Goal: Task Accomplishment & Management: Use online tool/utility

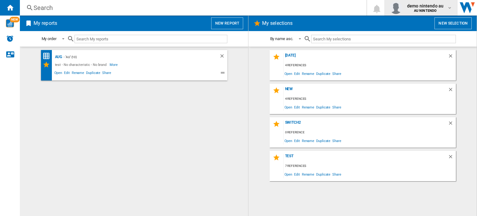
drag, startPoint x: 448, startPoint y: 13, endPoint x: 439, endPoint y: 13, distance: 9.6
click at [439, 13] on div "demo nintendo au AU NINTENDO" at bounding box center [421, 8] width 62 height 12
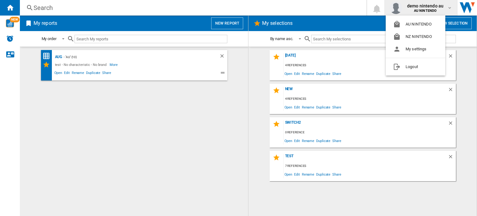
click at [226, 25] on md-backdrop at bounding box center [238, 108] width 477 height 216
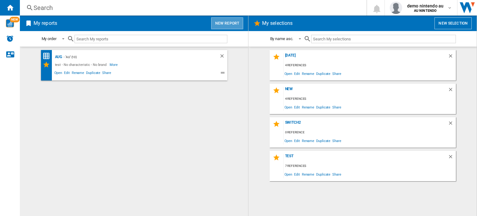
click at [232, 21] on button "New report" at bounding box center [227, 23] width 32 height 12
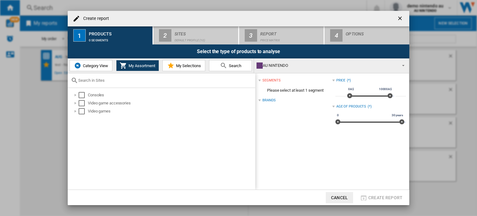
drag, startPoint x: 190, startPoint y: 48, endPoint x: 193, endPoint y: 38, distance: 10.4
click at [190, 48] on div "Select the type of products to analyse" at bounding box center [239, 51] width 342 height 14
drag, startPoint x: 78, startPoint y: 93, endPoint x: 80, endPoint y: 97, distance: 4.2
click at [78, 93] on div "Consoles" at bounding box center [163, 95] width 184 height 8
click at [81, 102] on div "Select" at bounding box center [82, 103] width 6 height 6
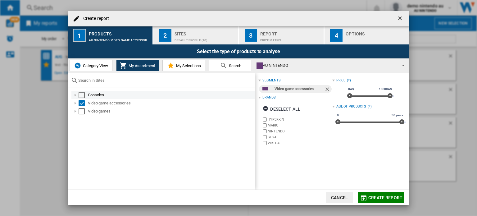
click at [83, 95] on div "Select" at bounding box center [82, 95] width 6 height 6
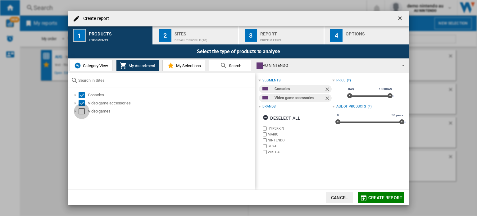
drag, startPoint x: 83, startPoint y: 111, endPoint x: 126, endPoint y: 86, distance: 50.1
click at [83, 111] on div "Select" at bounding box center [82, 111] width 6 height 6
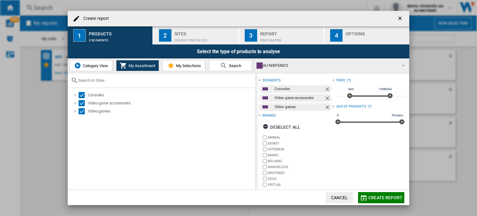
click at [189, 32] on div "Sites" at bounding box center [205, 32] width 61 height 7
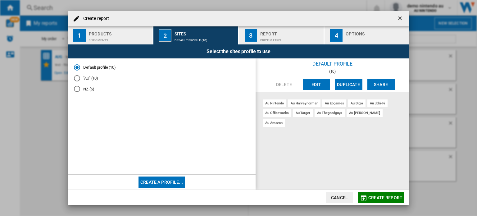
click at [314, 82] on button "Edit" at bounding box center [316, 84] width 27 height 11
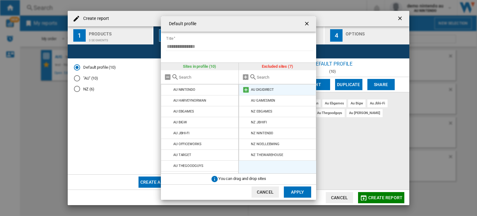
click at [245, 89] on md-icon at bounding box center [245, 89] width 7 height 7
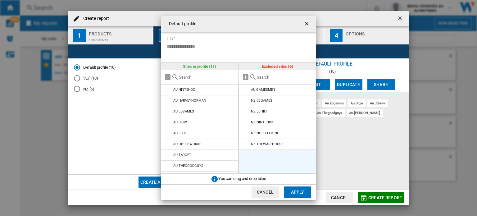
click at [245, 89] on md-icon at bounding box center [245, 89] width 7 height 7
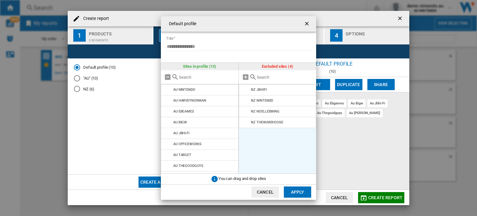
click at [245, 89] on md-icon at bounding box center [245, 89] width 7 height 7
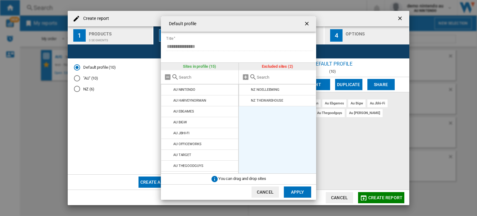
click at [245, 89] on md-icon at bounding box center [245, 89] width 7 height 7
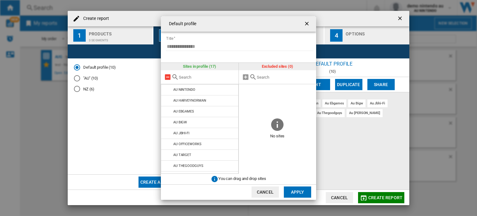
click at [166, 74] on md-icon at bounding box center [167, 76] width 7 height 7
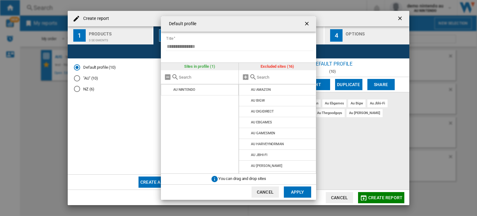
scroll to position [85, 0]
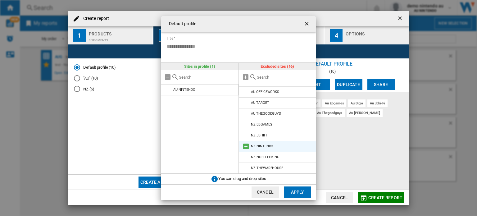
click at [247, 146] on md-icon at bounding box center [245, 146] width 7 height 7
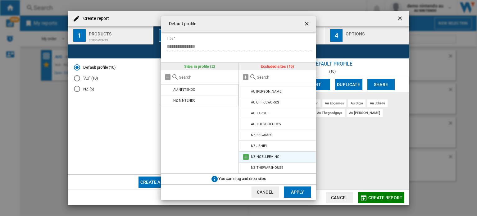
scroll to position [43, 0]
click at [259, 77] on input "text" at bounding box center [285, 77] width 57 height 5
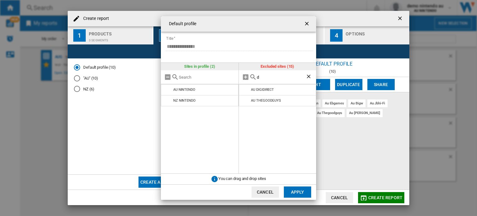
scroll to position [0, 0]
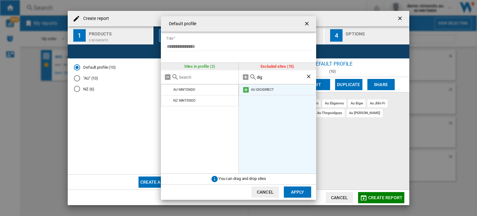
click at [246, 89] on md-icon at bounding box center [245, 89] width 7 height 7
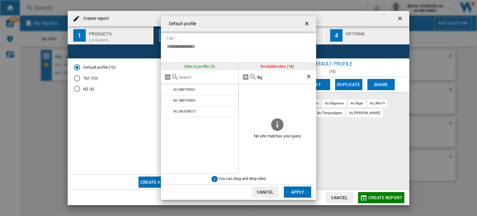
click at [263, 77] on input "dig" at bounding box center [281, 77] width 49 height 5
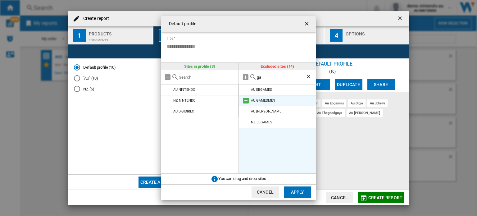
type input "ga"
click at [243, 100] on md-icon at bounding box center [245, 100] width 7 height 7
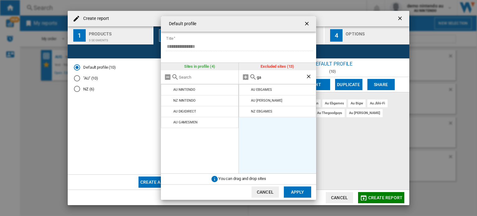
click at [294, 190] on button "Apply" at bounding box center [297, 191] width 27 height 11
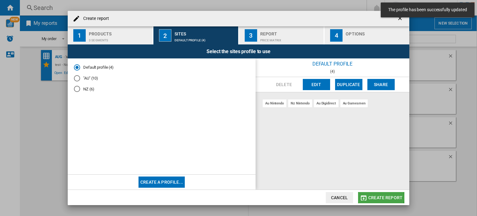
click at [368, 197] on button "Create report" at bounding box center [381, 197] width 46 height 11
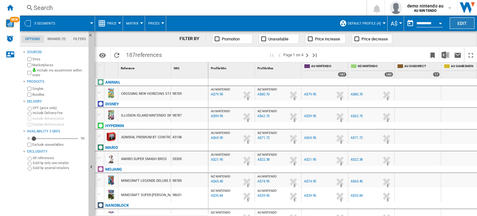
click at [455, 25] on button "Edit" at bounding box center [462, 22] width 25 height 11
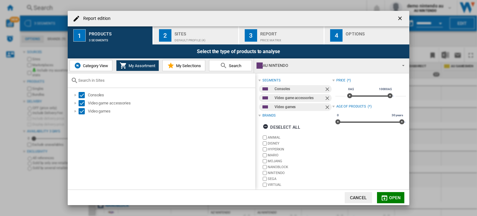
click at [290, 37] on div "Price Matrix" at bounding box center [290, 38] width 61 height 7
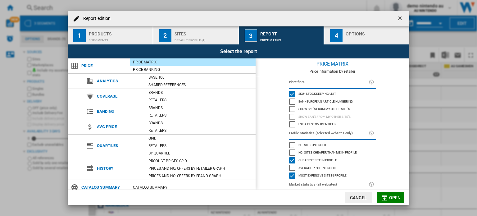
click at [312, 108] on span "Show SKU'S from my other site's" at bounding box center [324, 108] width 52 height 4
click at [389, 198] on button "Open" at bounding box center [390, 197] width 27 height 11
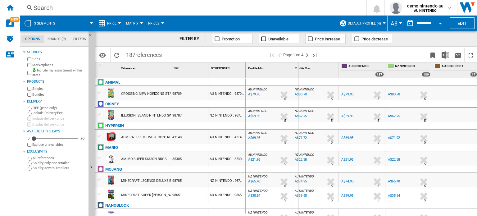
drag, startPoint x: 245, startPoint y: 68, endPoint x: 298, endPoint y: 68, distance: 53.1
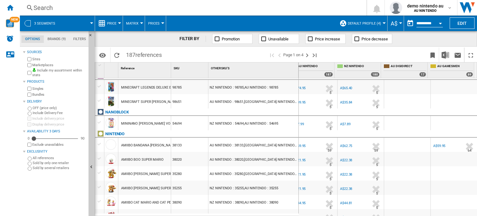
scroll to position [124, 104]
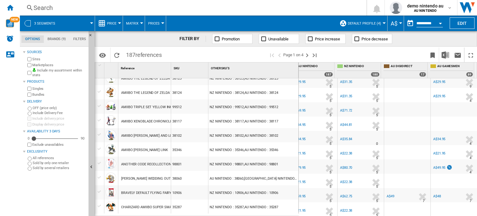
click at [53, 138] on div "3" at bounding box center [55, 138] width 46 height 6
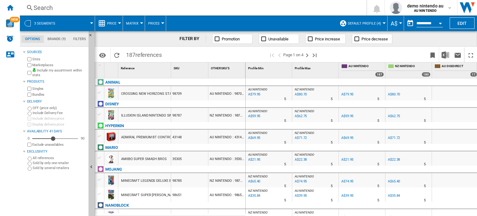
click at [72, 20] on span at bounding box center [78, 24] width 28 height 16
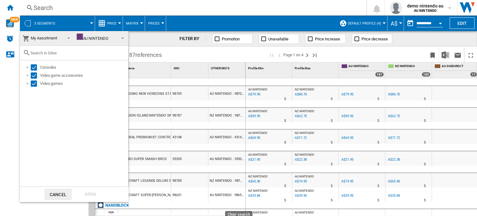
click at [49, 38] on span "My Assortment" at bounding box center [44, 38] width 26 height 5
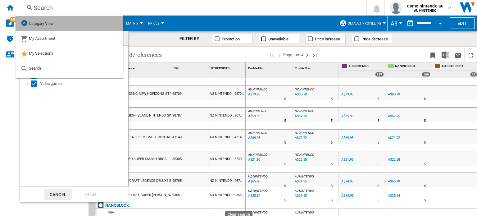
click at [36, 25] on span "Category View" at bounding box center [41, 23] width 25 height 5
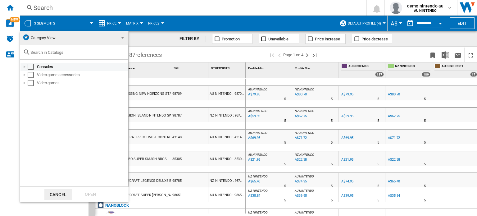
click at [32, 70] on div "Select" at bounding box center [31, 67] width 6 height 6
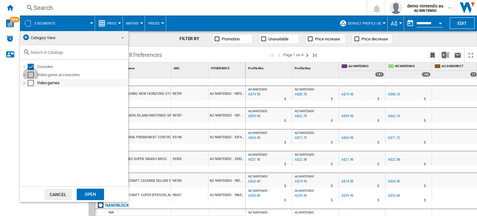
drag, startPoint x: 32, startPoint y: 75, endPoint x: 31, endPoint y: 84, distance: 8.7
click at [32, 76] on div "Select" at bounding box center [31, 75] width 6 height 6
click at [30, 84] on div "Select" at bounding box center [31, 83] width 6 height 6
click at [84, 193] on div "Open" at bounding box center [90, 194] width 27 height 11
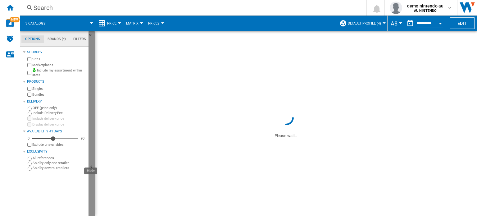
click at [93, 164] on ng-md-icon "Hide" at bounding box center [92, 167] width 7 height 7
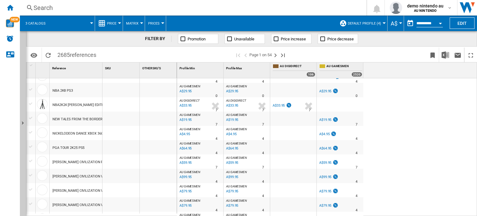
click at [281, 108] on div "A$33.95" at bounding box center [282, 105] width 20 height 6
click at [77, 20] on span at bounding box center [72, 24] width 37 height 16
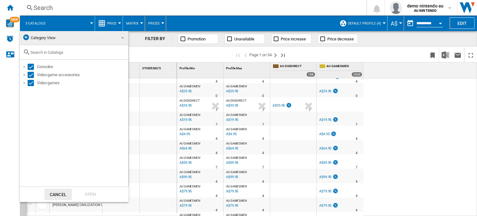
click at [51, 42] on span "Category View" at bounding box center [68, 38] width 93 height 9
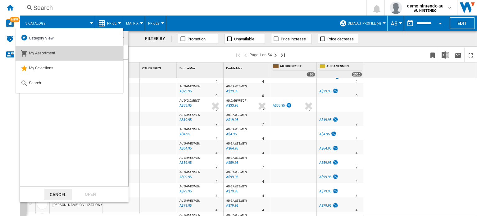
click at [50, 51] on span "My Assortment" at bounding box center [42, 53] width 26 height 5
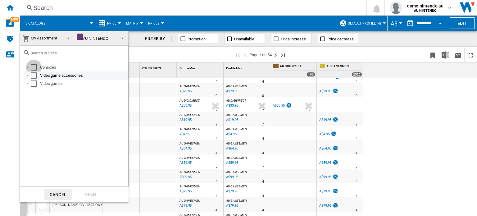
drag, startPoint x: 33, startPoint y: 66, endPoint x: 32, endPoint y: 73, distance: 6.9
click at [33, 68] on div "Select" at bounding box center [34, 67] width 6 height 6
drag, startPoint x: 32, startPoint y: 73, endPoint x: 32, endPoint y: 79, distance: 6.2
click at [32, 74] on div "Select" at bounding box center [34, 75] width 6 height 6
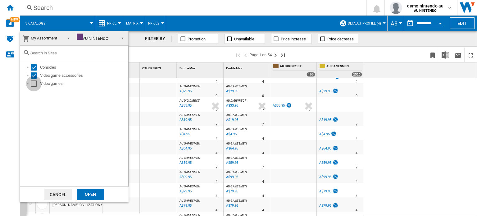
drag, startPoint x: 32, startPoint y: 83, endPoint x: 43, endPoint y: 103, distance: 23.1
click at [32, 84] on div "Select" at bounding box center [34, 83] width 6 height 6
click at [96, 194] on div "Open" at bounding box center [90, 194] width 27 height 11
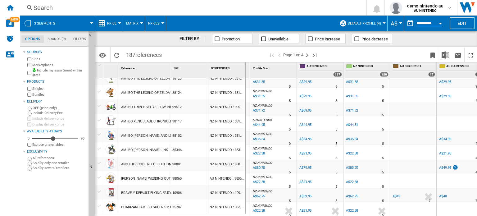
click at [398, 194] on div "A$49" at bounding box center [397, 196] width 8 height 4
click at [70, 19] on span at bounding box center [78, 24] width 28 height 16
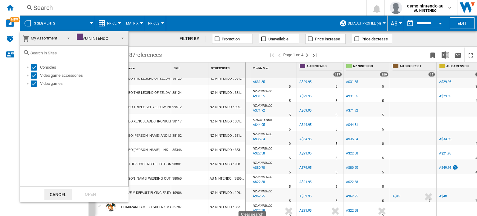
drag, startPoint x: 361, startPoint y: 215, endPoint x: 418, endPoint y: 205, distance: 57.1
click at [399, 211] on md-backdrop at bounding box center [238, 108] width 477 height 216
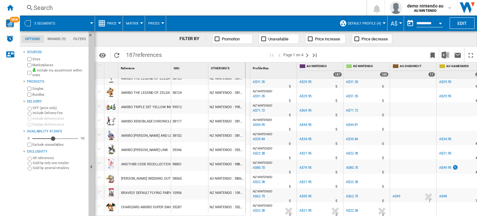
click at [448, 166] on div "A$49.95" at bounding box center [445, 168] width 12 height 4
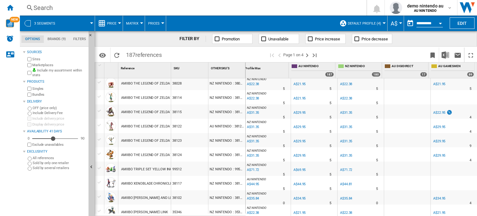
scroll to position [0, 51]
